Goal: Task Accomplishment & Management: Use online tool/utility

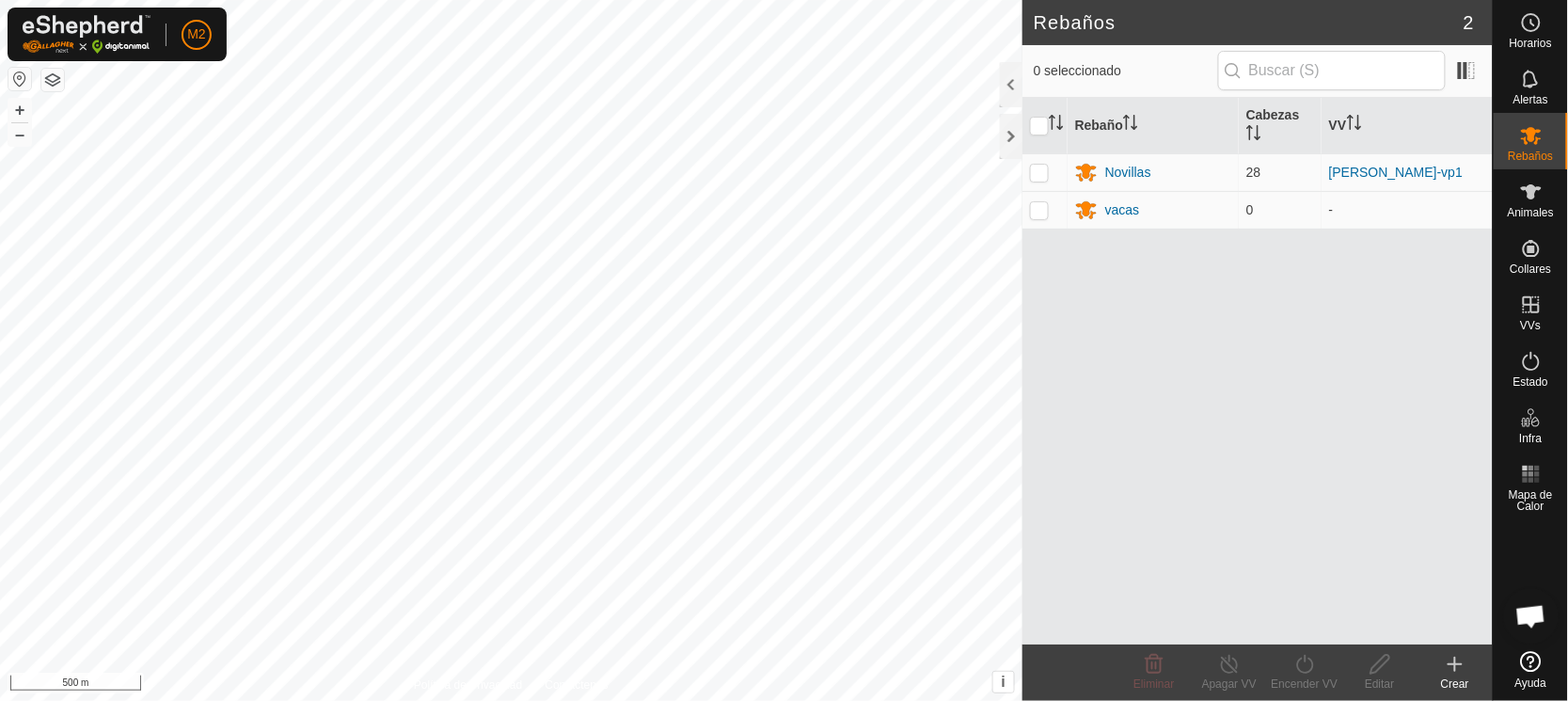
click at [18, 79] on button "button" at bounding box center [20, 79] width 23 height 23
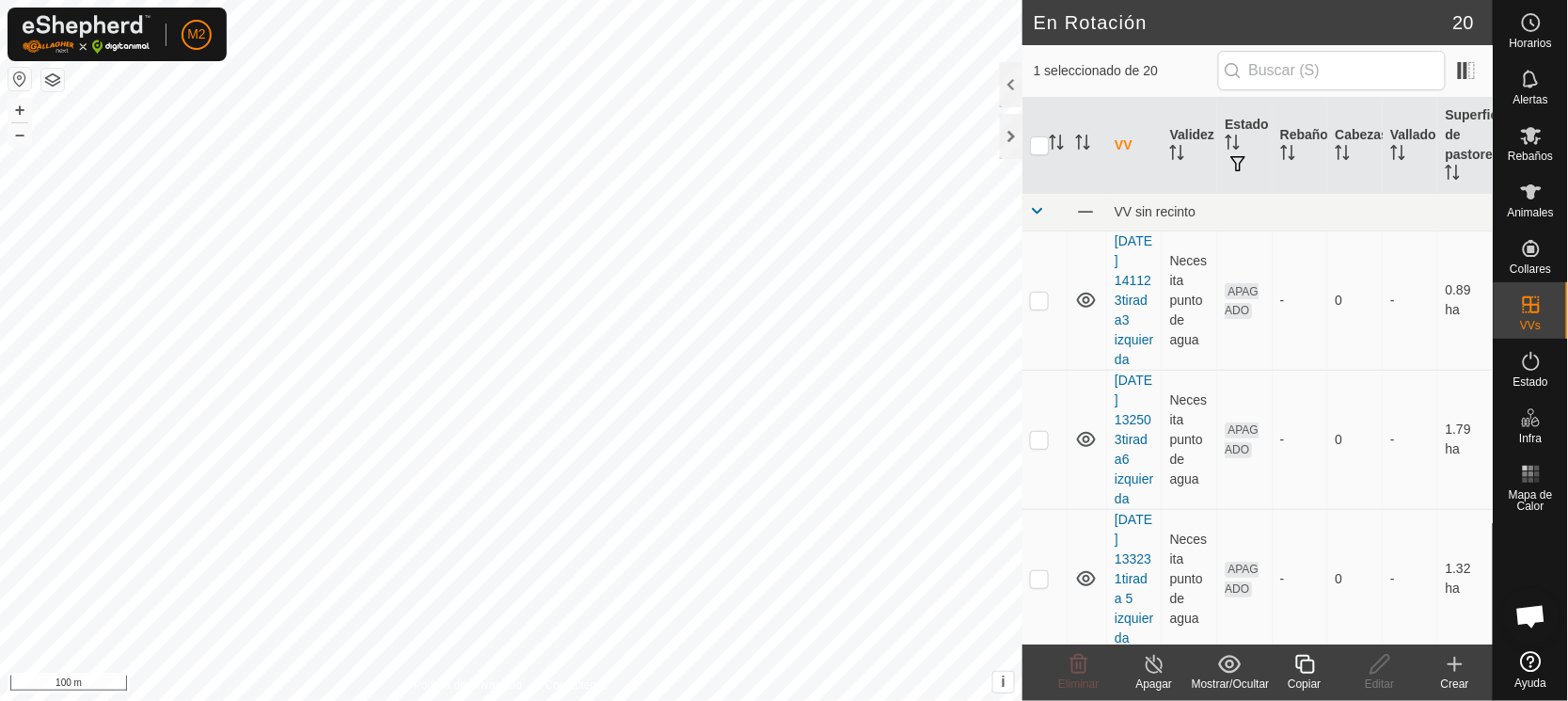
click at [1307, 669] on icon at bounding box center [1305, 665] width 24 height 23
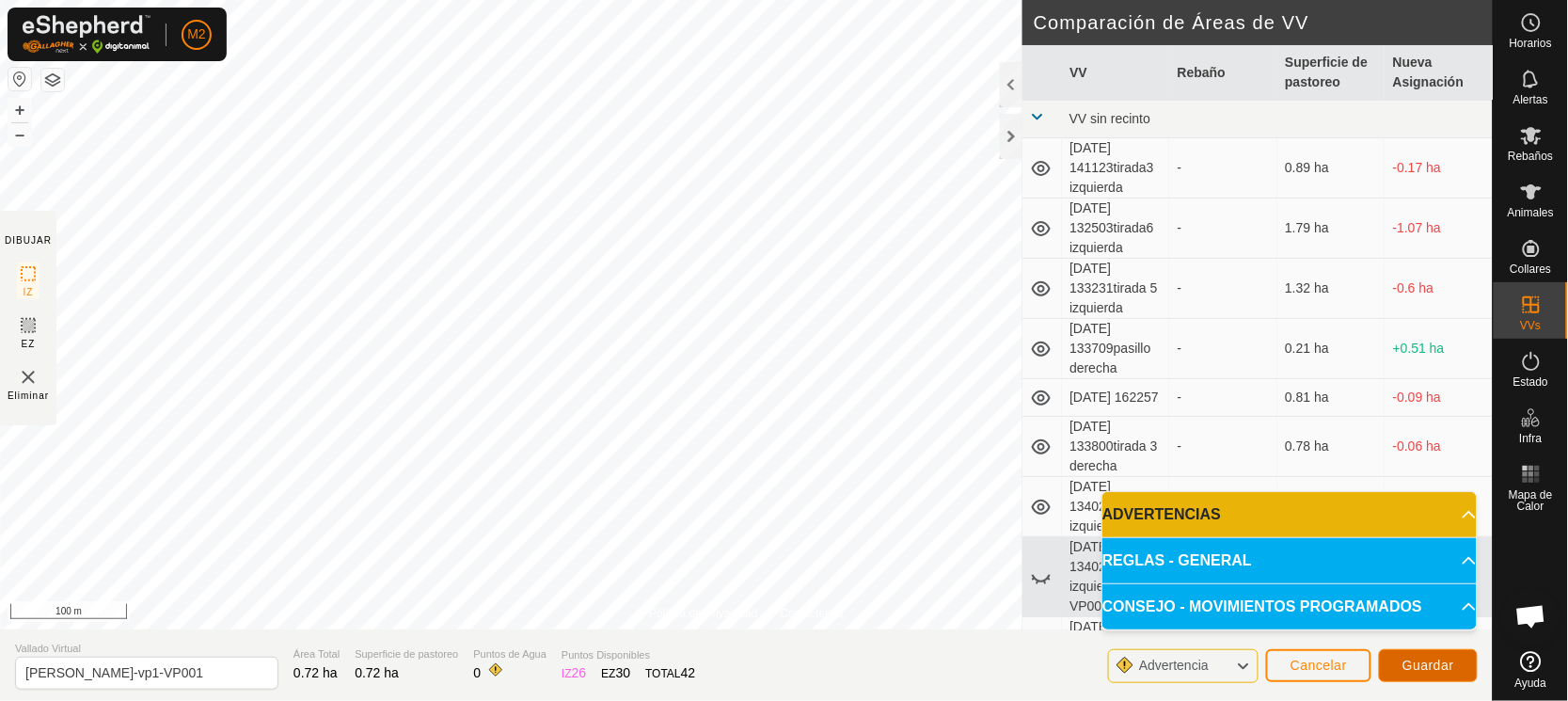
click at [1429, 660] on span "Guardar" at bounding box center [1428, 666] width 52 height 15
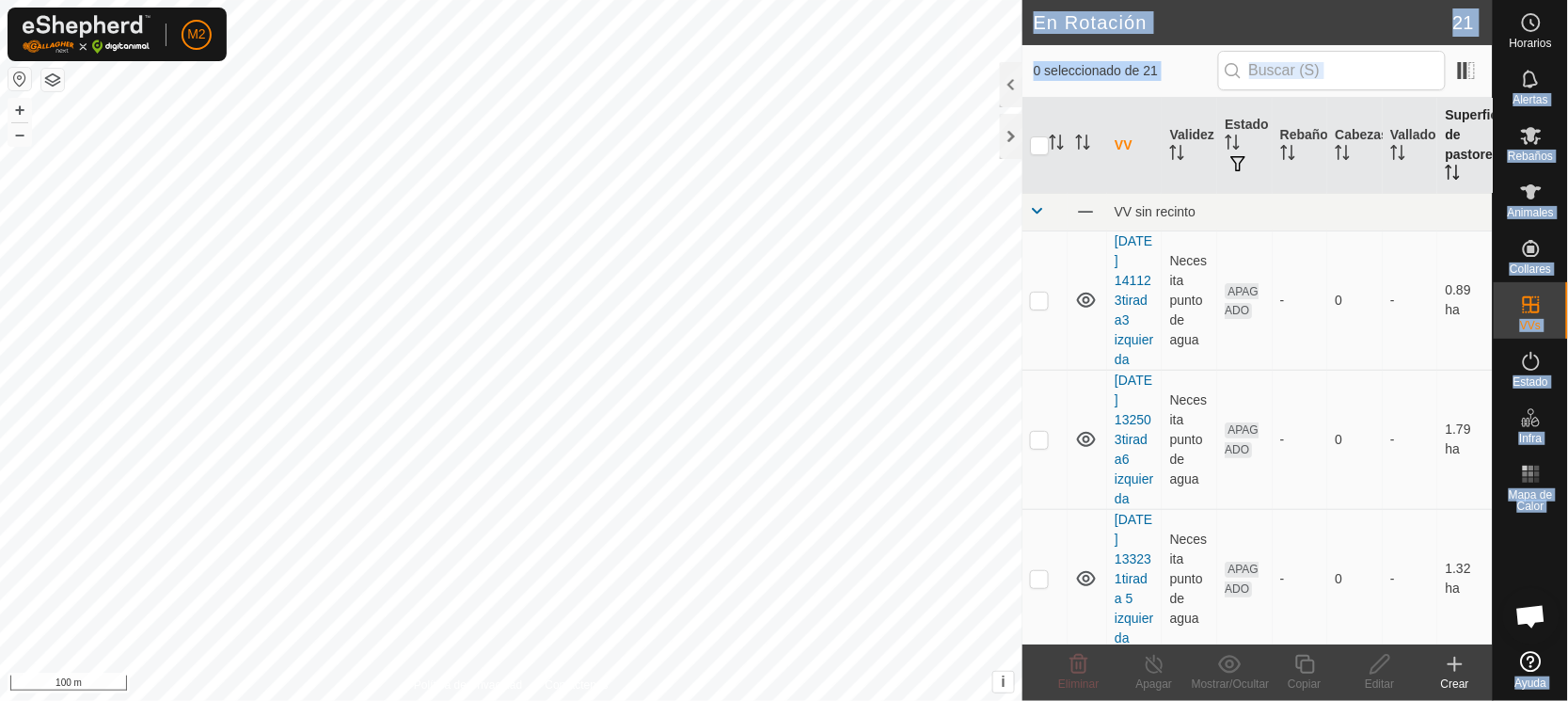
drag, startPoint x: 1563, startPoint y: 64, endPoint x: 1462, endPoint y: 123, distance: 117.0
click at [1462, 123] on div "Horarios Alertas Rebaños Animales Collares VVs Estado Infra Mapa de Calor Ayuda…" at bounding box center [784, 350] width 1568 height 701
click at [714, 147] on div "M2 Horarios Alertas Rebaños Animales Collares VVs Estado Infra Mapa de Calor Ay…" at bounding box center [784, 350] width 1568 height 701
click at [1520, 143] on icon at bounding box center [1531, 136] width 23 height 23
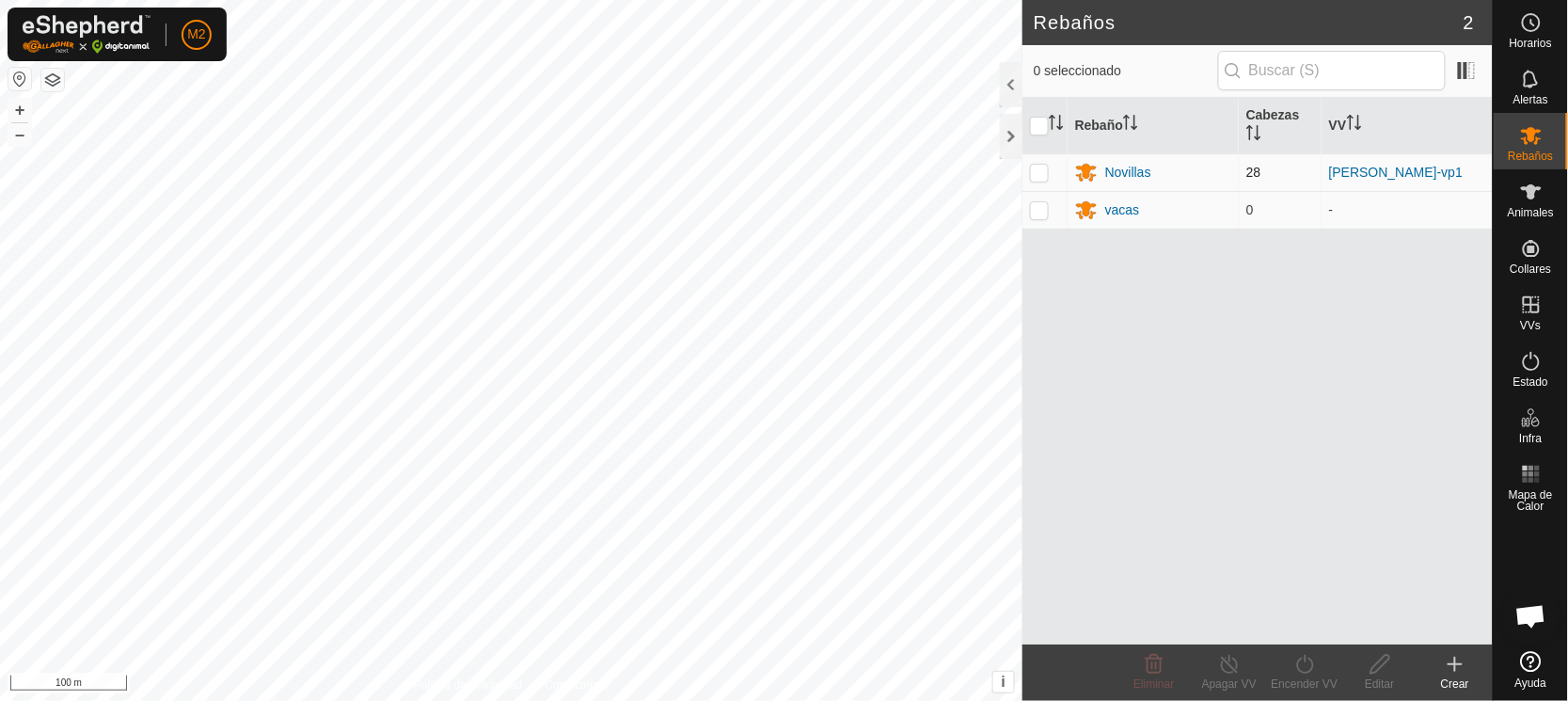
click at [1037, 175] on p-checkbox at bounding box center [1040, 172] width 19 height 15
checkbox input "true"
click at [1298, 674] on icon at bounding box center [1305, 665] width 24 height 23
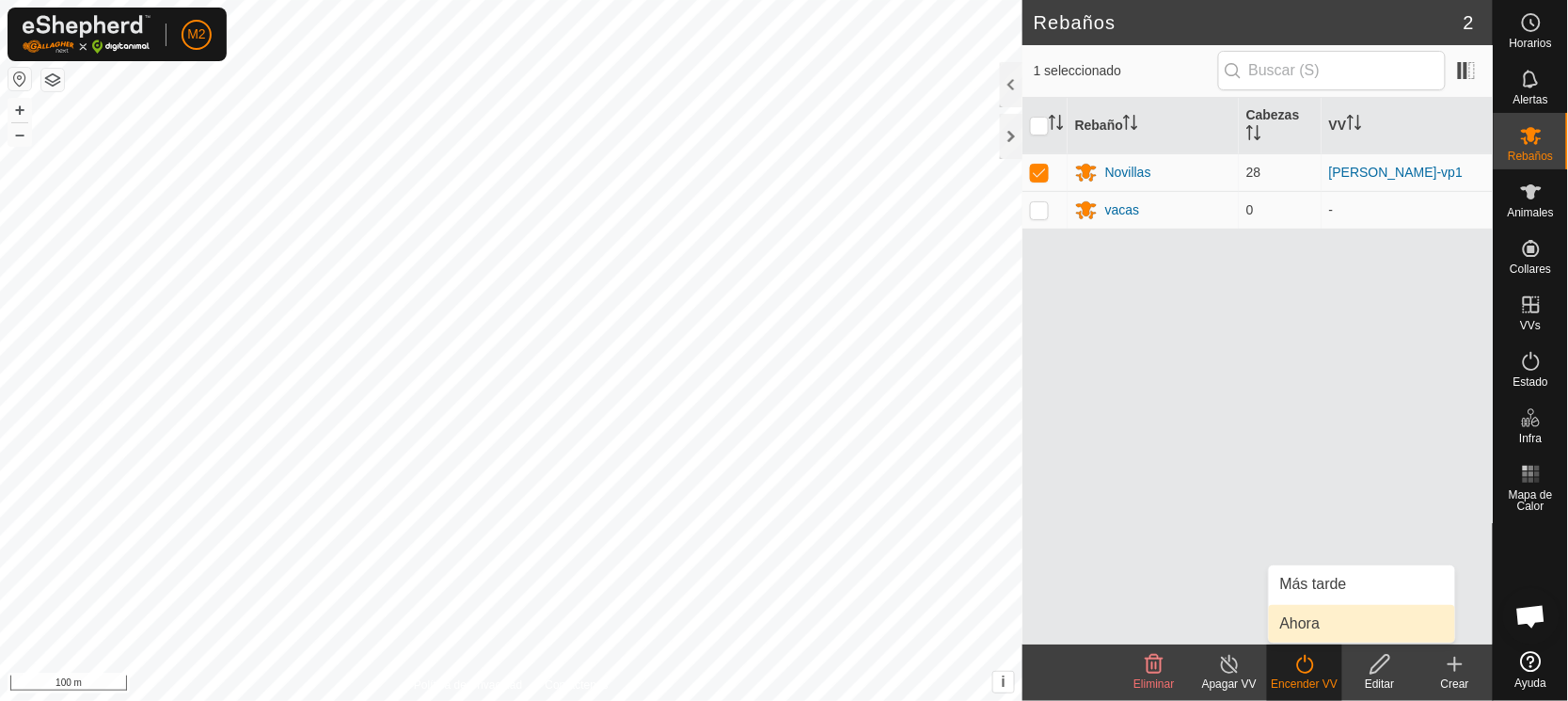
click at [1299, 622] on link "Ahora" at bounding box center [1361, 623] width 186 height 37
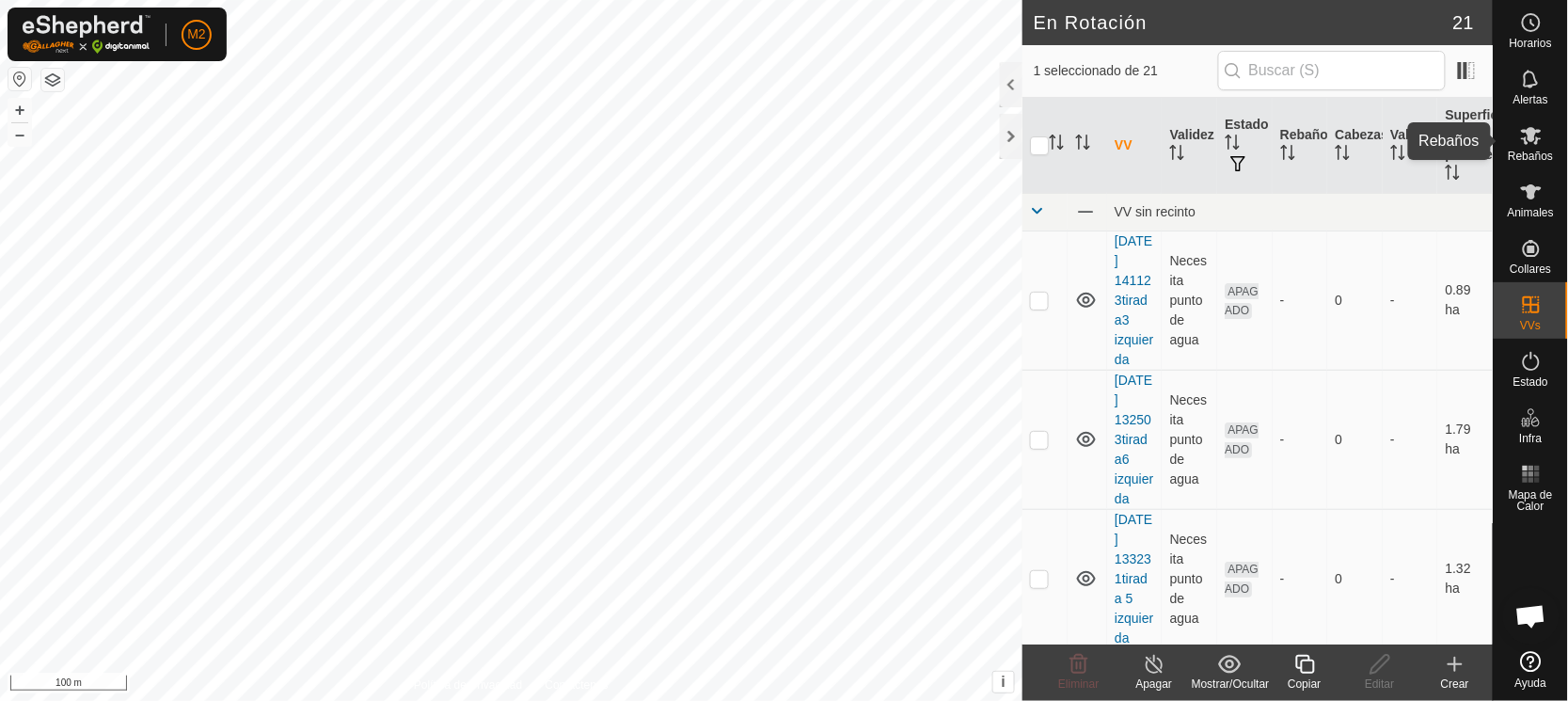
click at [1535, 135] on icon at bounding box center [1531, 136] width 23 height 23
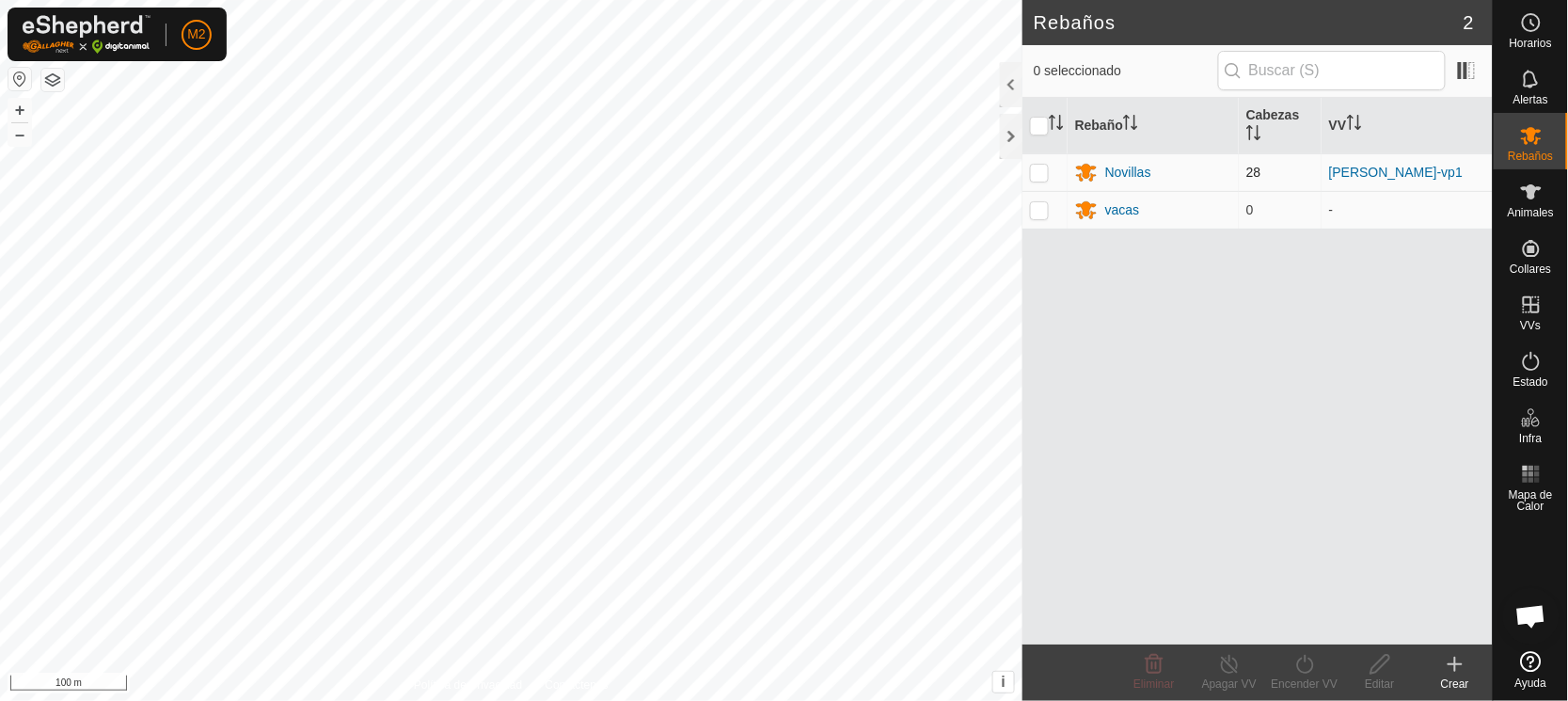
click at [1038, 177] on p-checkbox at bounding box center [1040, 172] width 19 height 15
checkbox input "true"
click at [1310, 667] on icon at bounding box center [1305, 665] width 24 height 23
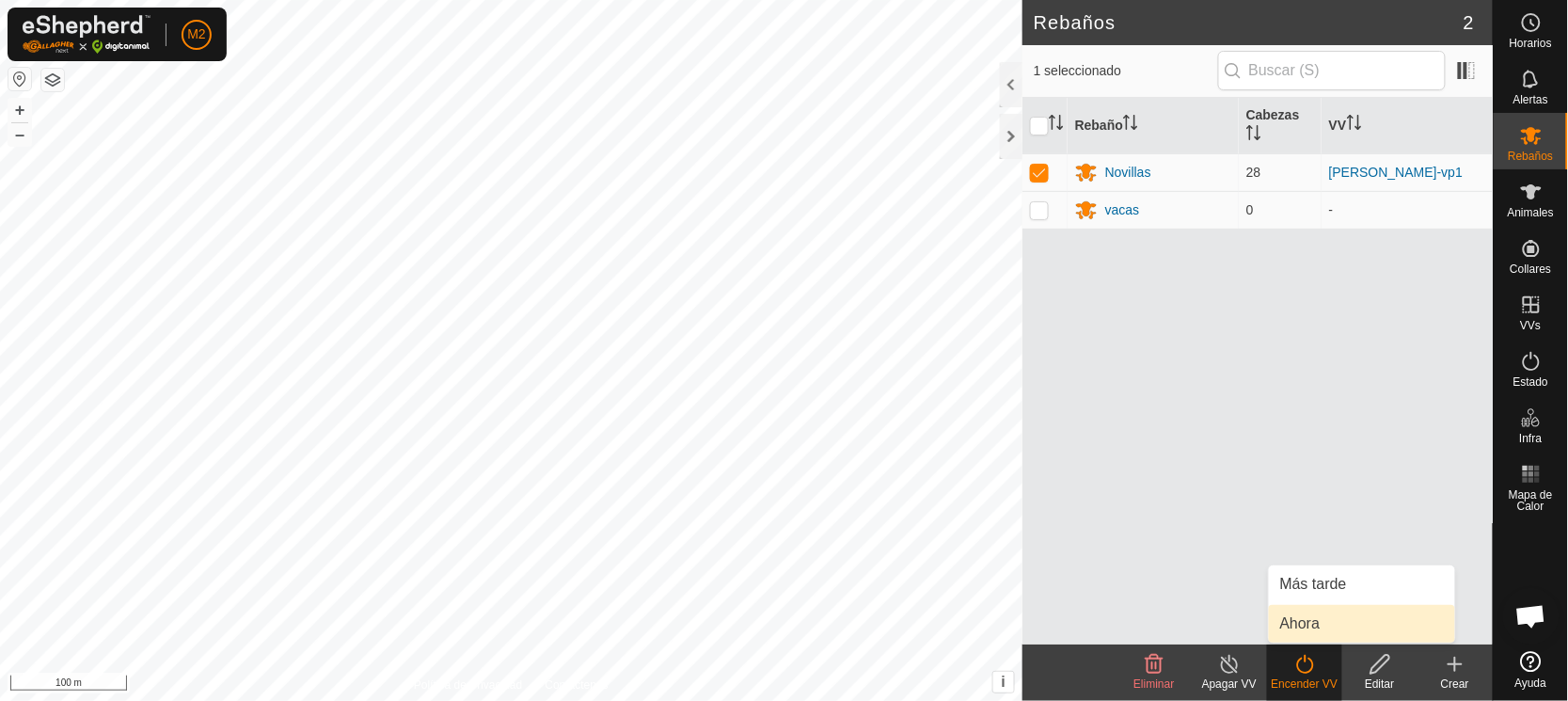
click at [1303, 613] on link "Ahora" at bounding box center [1361, 623] width 186 height 37
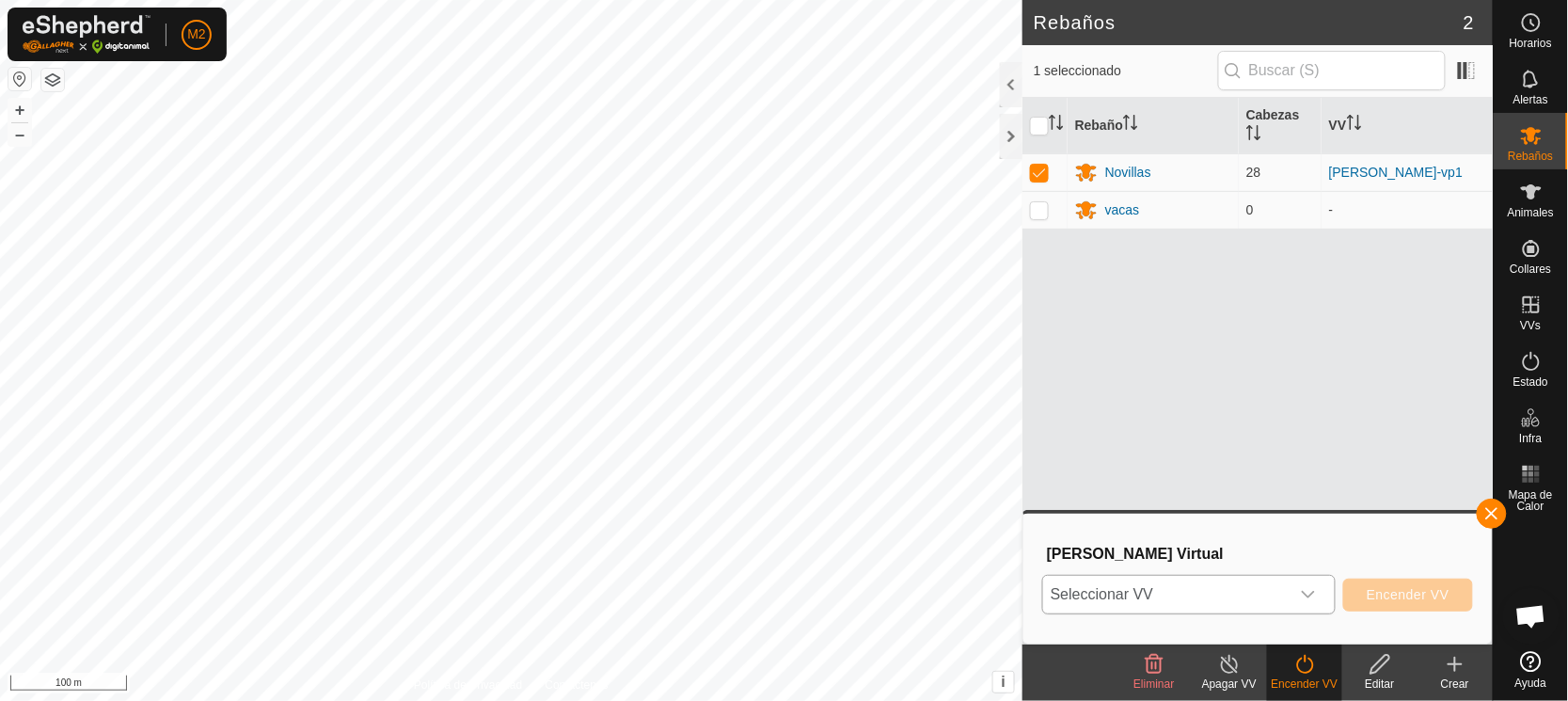
click at [1313, 599] on icon "dropdown trigger" at bounding box center [1309, 595] width 15 height 15
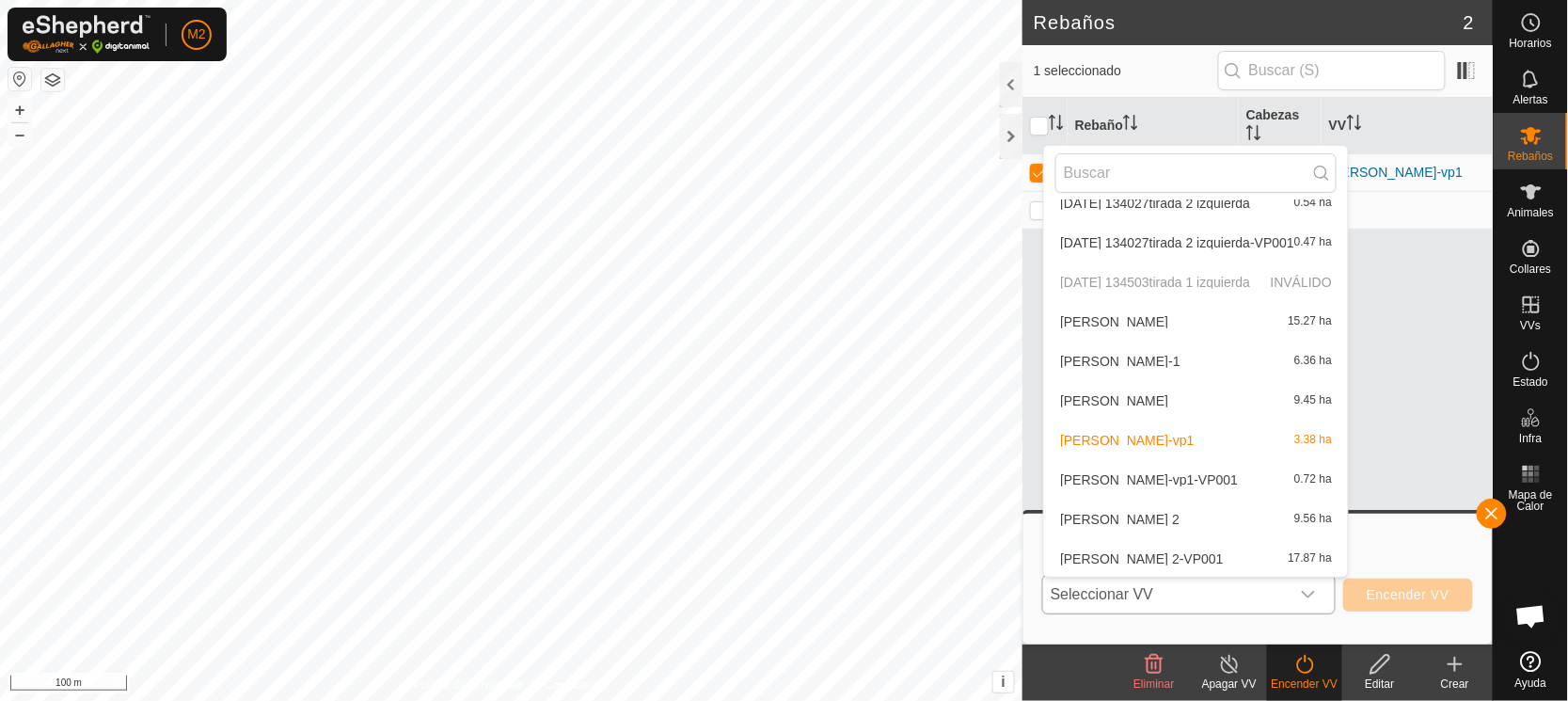
scroll to position [304, 0]
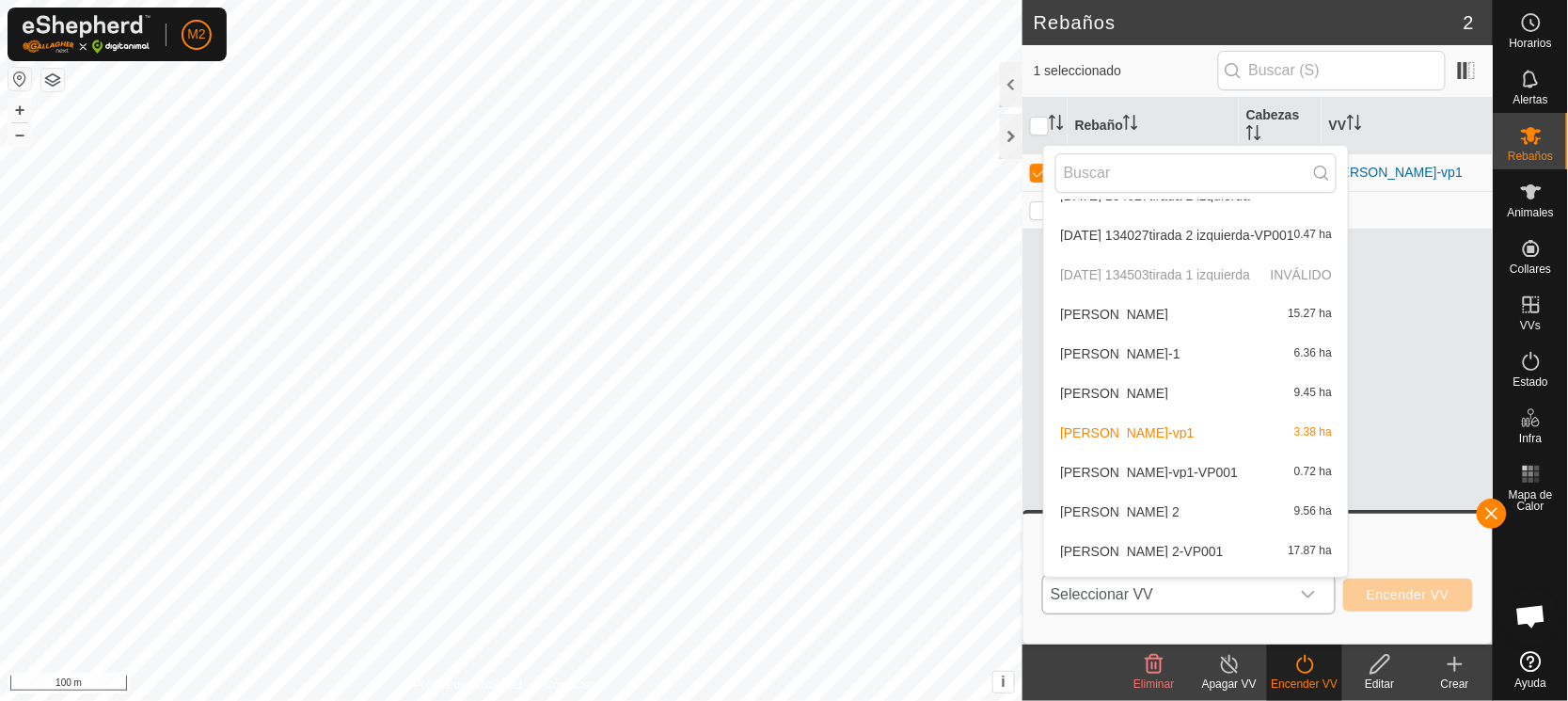
click at [1096, 469] on li "[PERSON_NAME]-vp1-VP001 0.72 ha" at bounding box center [1195, 471] width 303 height 37
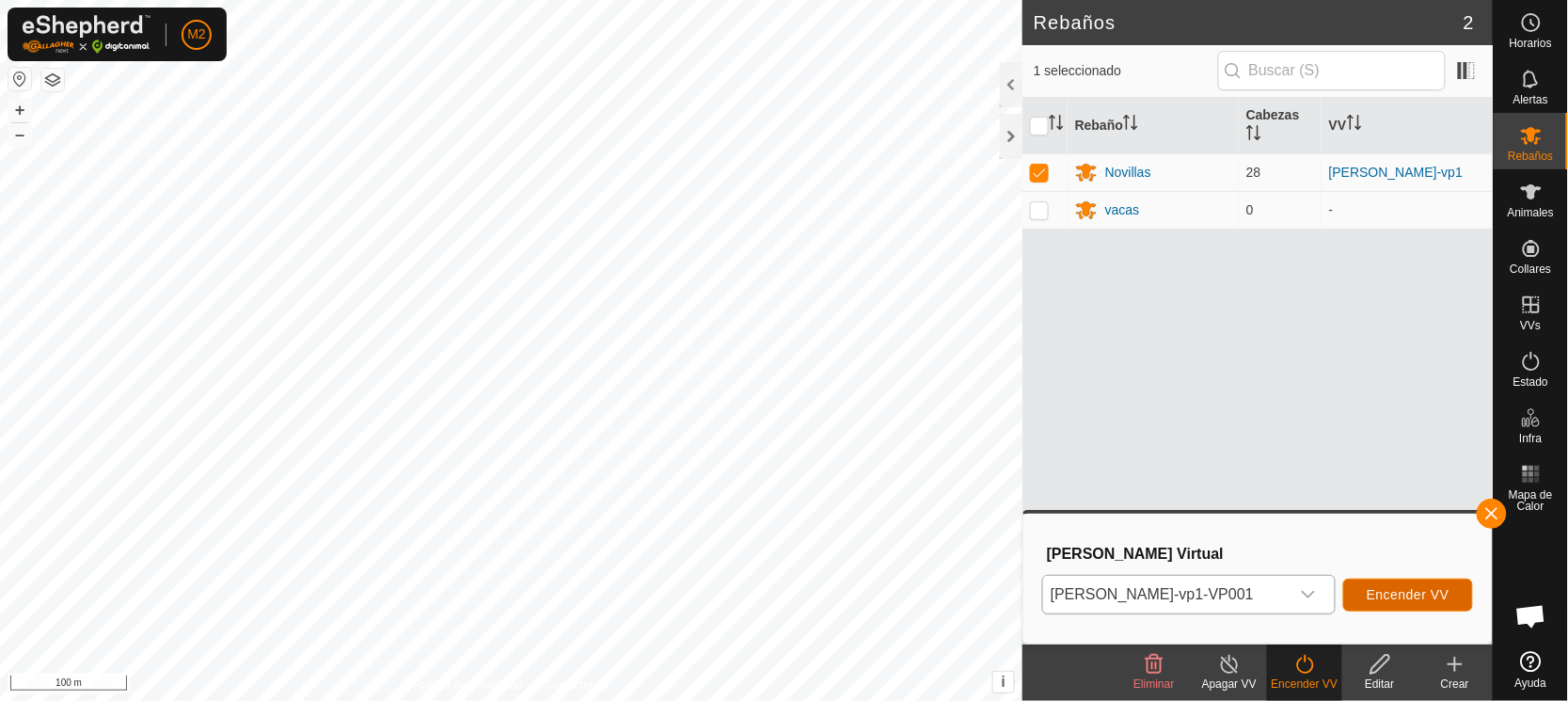
click at [1393, 588] on span "Encender VV" at bounding box center [1407, 595] width 82 height 15
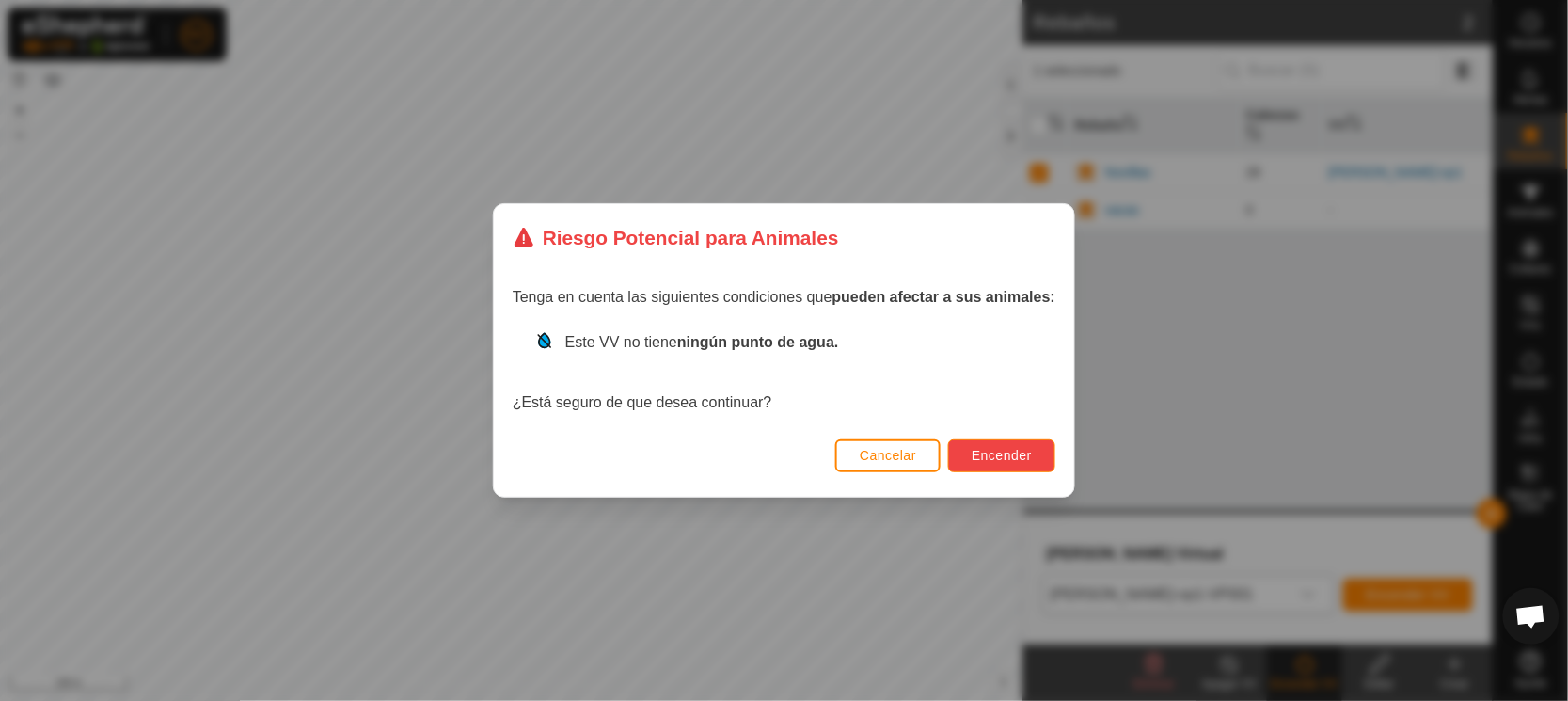
click at [1001, 445] on button "Encender" at bounding box center [1001, 456] width 107 height 33
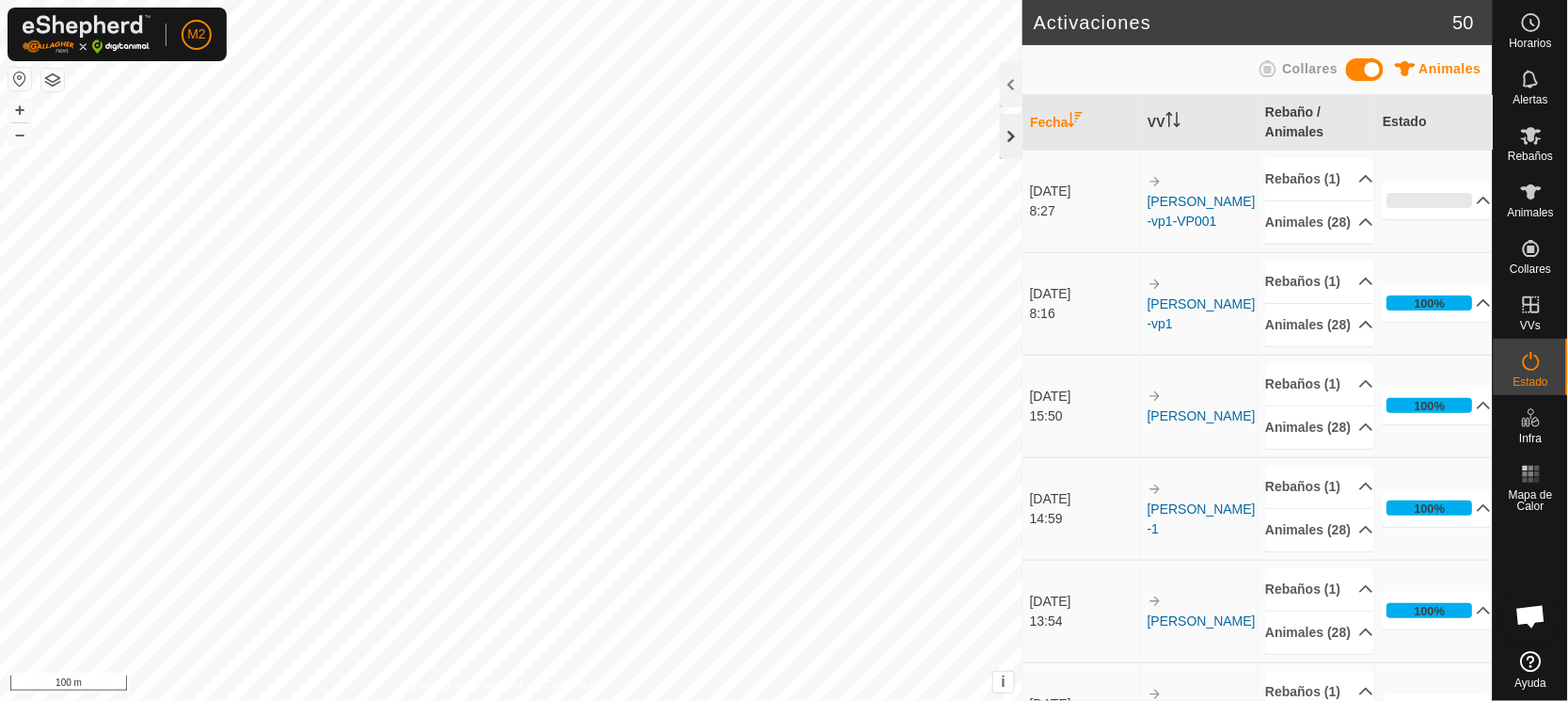
click at [1011, 131] on div at bounding box center [1011, 136] width 23 height 45
